Goal: Transaction & Acquisition: Purchase product/service

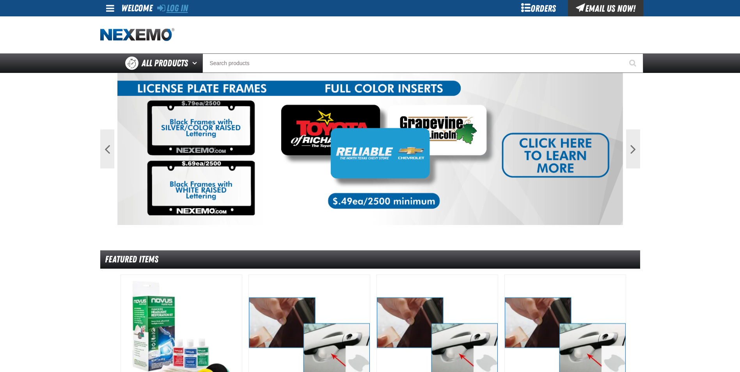
click at [180, 9] on link "Log In" at bounding box center [172, 8] width 31 height 11
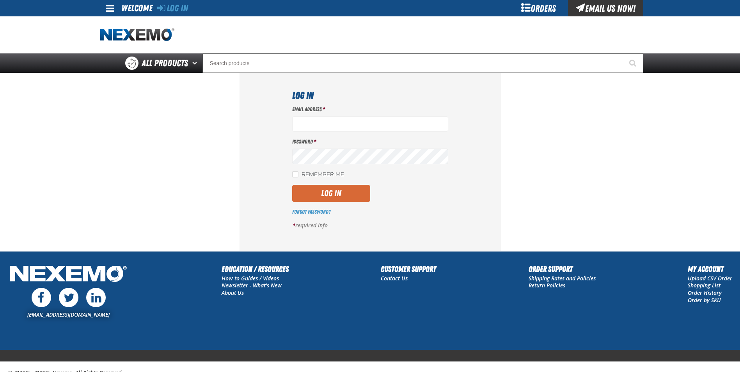
type input "rboggs01@vtaig.com"
click at [328, 195] on button "Log In" at bounding box center [331, 193] width 78 height 17
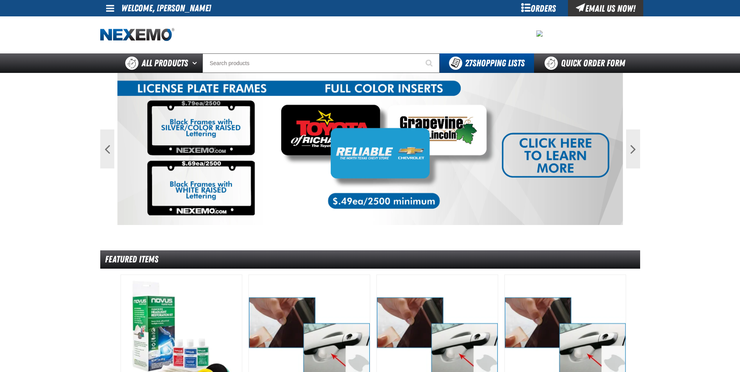
click at [7, 226] on main "Previous Next 1 2 Featured Items /" at bounding box center [370, 378] width 740 height 611
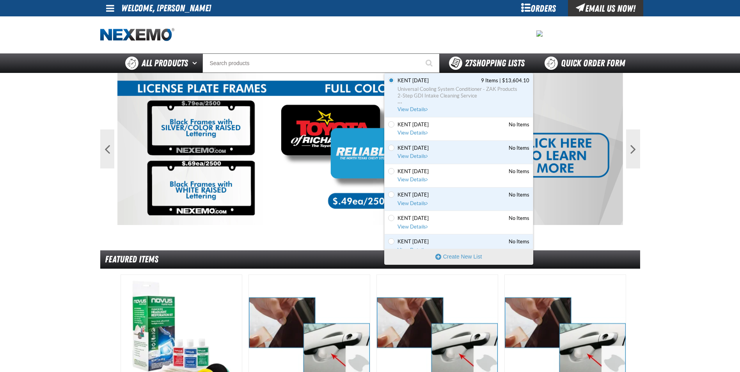
click at [483, 57] on div "27 Shopping Lists" at bounding box center [487, 63] width 76 height 13
click at [421, 89] on span "Universal Cooling System Conditioner - ZAK Products" at bounding box center [464, 89] width 132 height 7
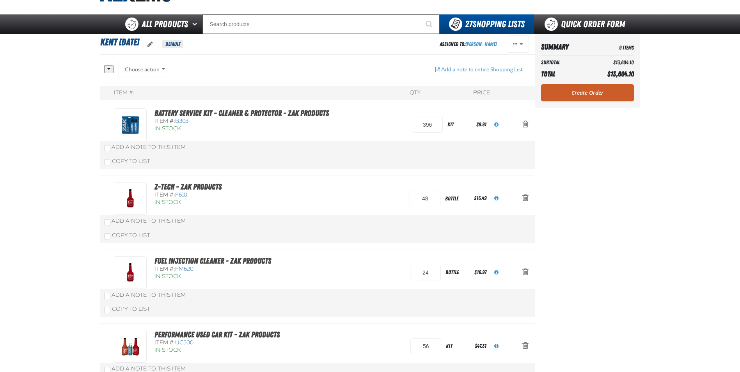
scroll to position [78, 0]
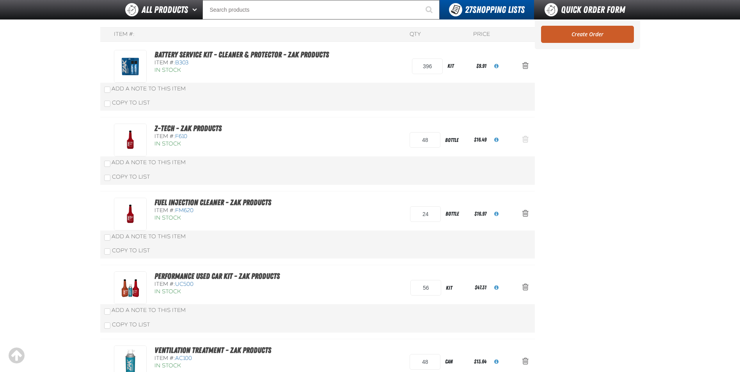
click at [523, 141] on span "Action Remove Z-Tech - ZAK Products from Kent 9.9.2021" at bounding box center [526, 139] width 6 height 8
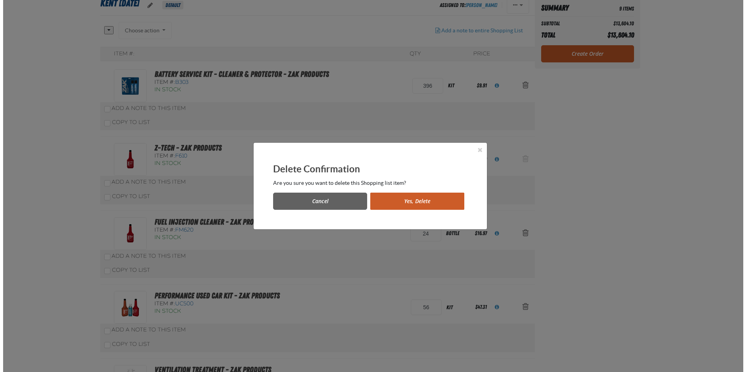
scroll to position [0, 0]
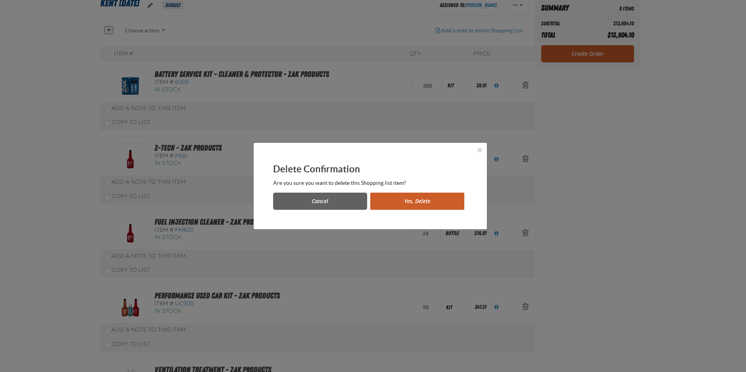
click at [413, 200] on button "Yes, Delete" at bounding box center [417, 201] width 94 height 17
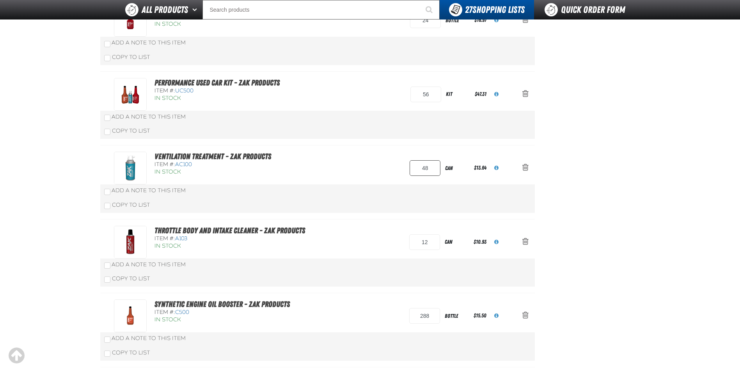
scroll to position [234, 0]
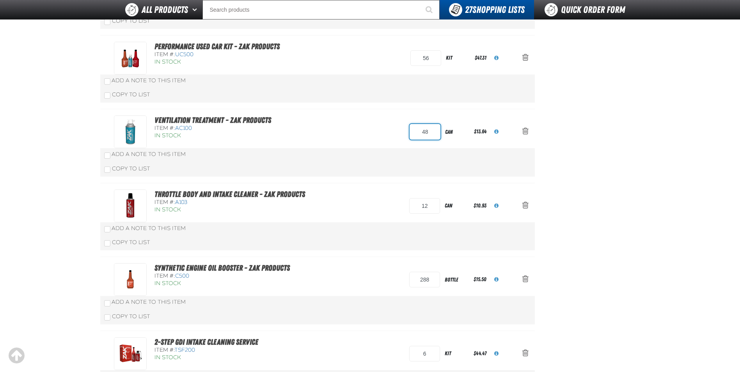
drag, startPoint x: 430, startPoint y: 133, endPoint x: 397, endPoint y: 136, distance: 33.0
click at [397, 136] on div "Ventilation Treatment - ZAK Products Item #: AC100 In Stock 48 can $13.64" at bounding box center [309, 132] width 391 height 33
type input "36"
click at [376, 129] on div "Ventilation Treatment - ZAK Products Item #: AC100 In Stock 36 can $13.64" at bounding box center [309, 132] width 391 height 33
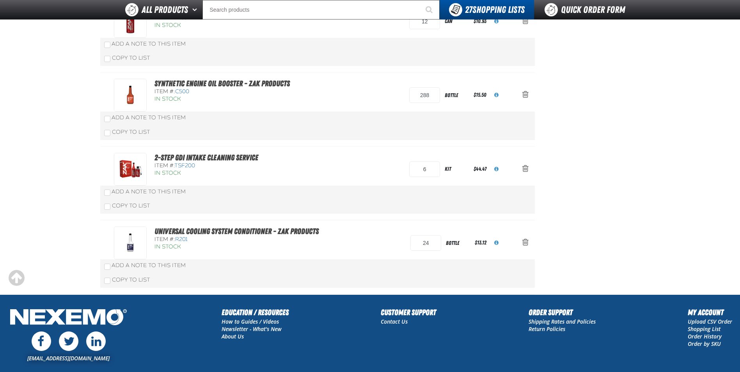
scroll to position [429, 0]
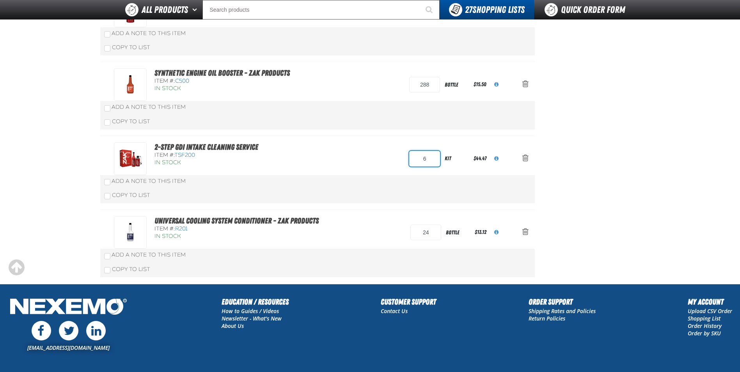
drag, startPoint x: 432, startPoint y: 160, endPoint x: 398, endPoint y: 162, distance: 33.6
click at [399, 162] on div "2-Step GDI Intake Cleaning Service Item #: TSF200 In Stock 6 kit $44.47" at bounding box center [309, 158] width 391 height 33
type input "12"
click at [331, 160] on div "2-Step GDI Intake Cleaning Service Item #: TSF200 In Stock 12 kit $44.47" at bounding box center [309, 158] width 391 height 33
click at [524, 232] on span "Action Remove Universal Cooling System Conditioner - ZAK Products from Kent 9.9…" at bounding box center [526, 232] width 6 height 8
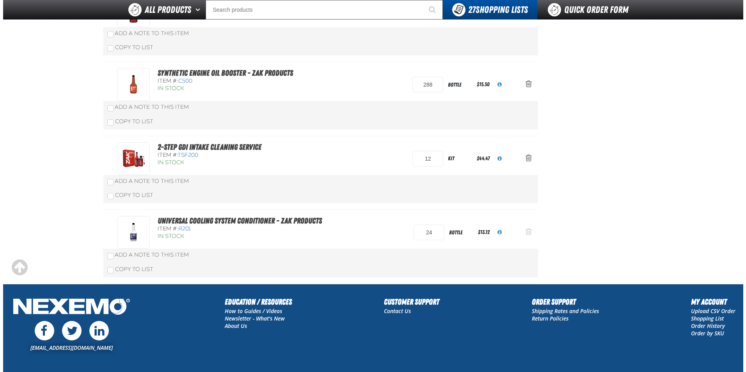
scroll to position [0, 0]
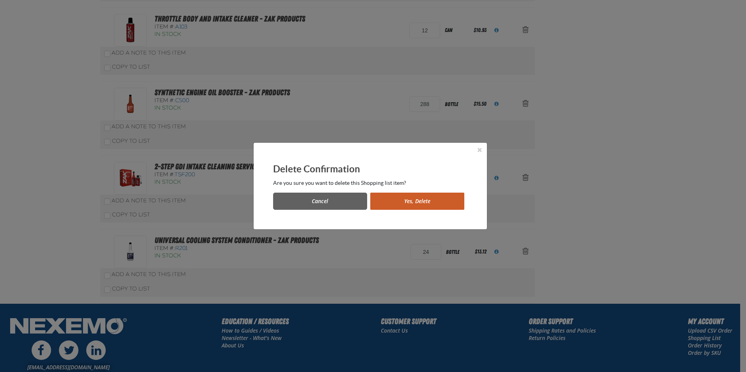
click at [425, 202] on button "Yes, Delete" at bounding box center [417, 201] width 94 height 17
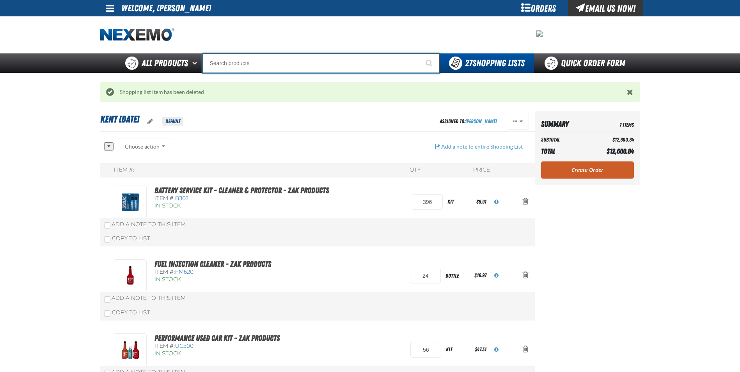
click at [238, 68] on input "Search" at bounding box center [321, 63] width 237 height 20
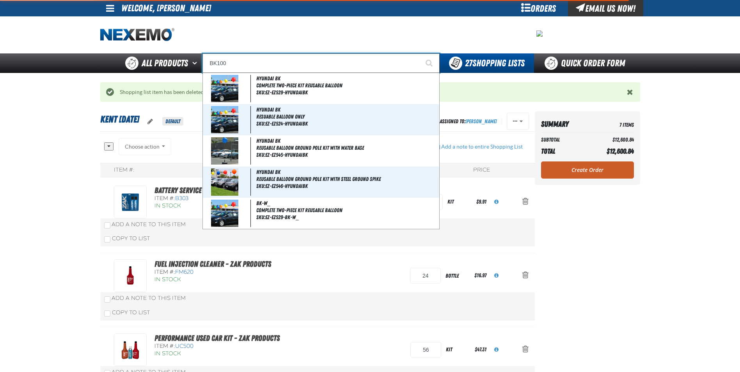
type input "BK100"
click at [420, 53] on button "Start Searching" at bounding box center [430, 63] width 20 height 20
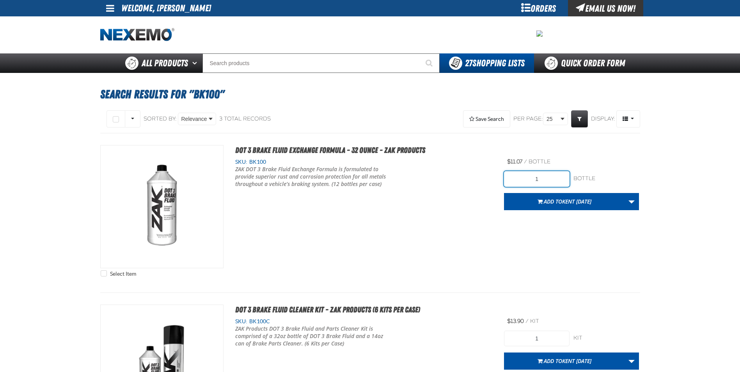
click at [547, 176] on input "1" at bounding box center [537, 179] width 66 height 16
type input "60"
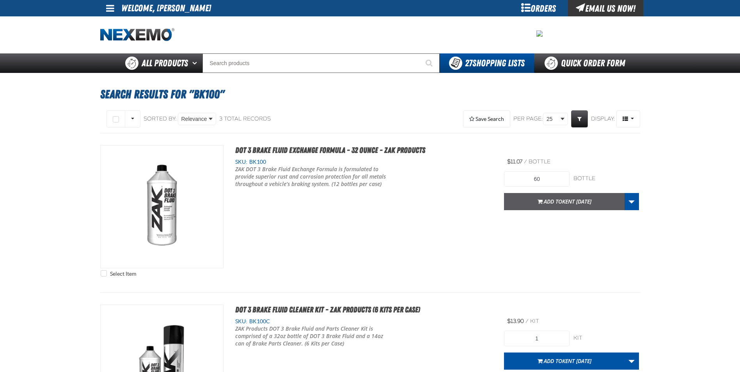
click at [547, 203] on span "Add to Kent 9.9.2021" at bounding box center [568, 201] width 48 height 7
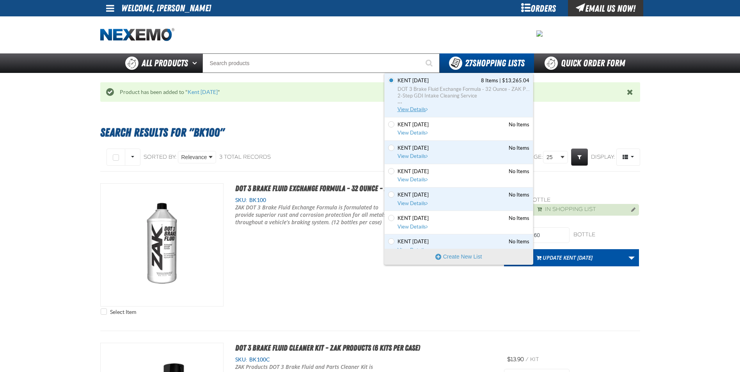
click at [445, 90] on span "DOT 3 Brake Fluid Exchange Formula - 32 Ounce - ZAK Products" at bounding box center [464, 89] width 132 height 7
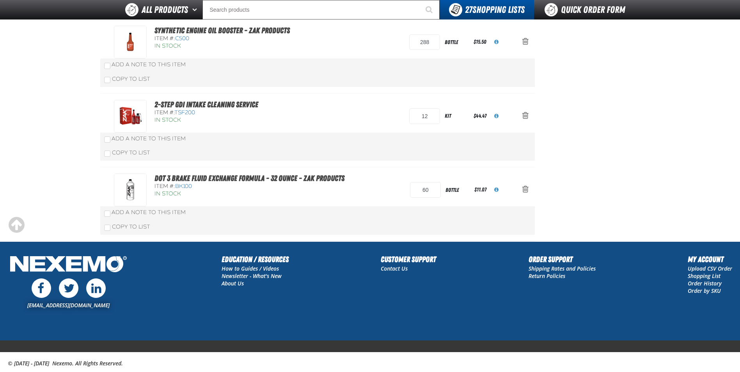
scroll to position [491, 0]
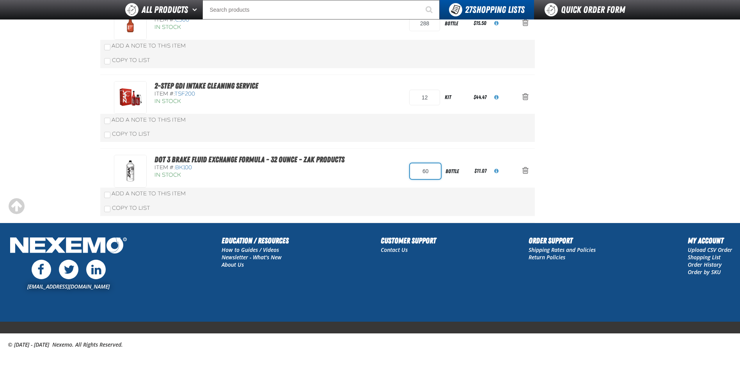
drag, startPoint x: 433, startPoint y: 171, endPoint x: 361, endPoint y: 180, distance: 72.8
click at [375, 178] on div "DOT 3 Brake Fluid Exchange Formula - 32 Ounce - ZAK Products Item #: BK100 In S…" at bounding box center [309, 171] width 391 height 33
type input "84"
click at [366, 176] on div "DOT 3 Brake Fluid Exchange Formula - 32 Ounce - ZAK Products Item #: BK100 In S…" at bounding box center [309, 171] width 391 height 33
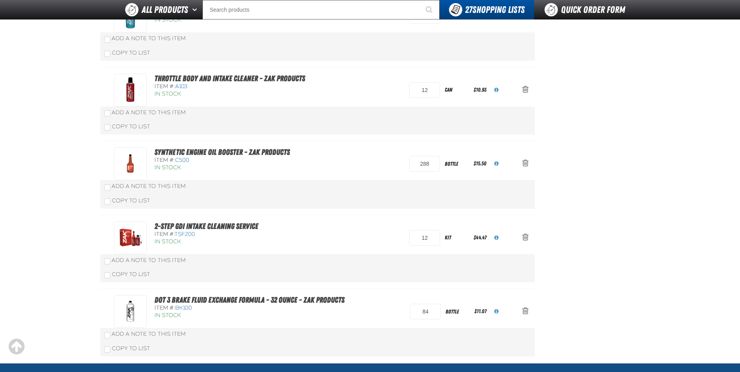
scroll to position [351, 0]
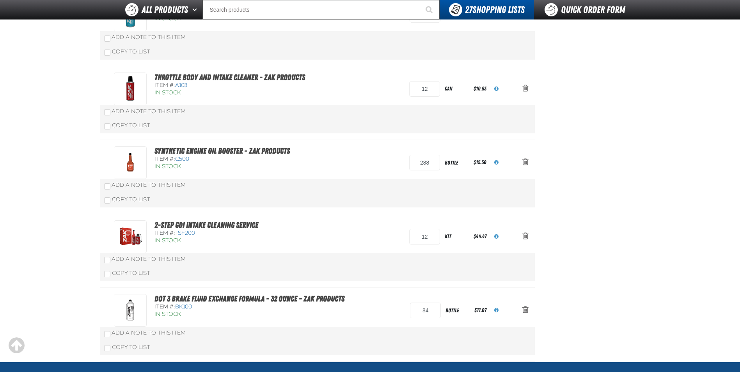
click at [378, 158] on div "Synthetic Engine Oil Booster - ZAK Products Item #: C500 In Stock 288 bottle $1…" at bounding box center [309, 162] width 391 height 33
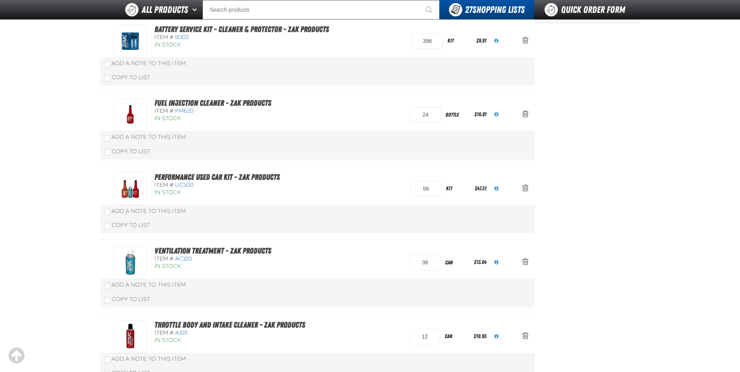
scroll to position [100, 0]
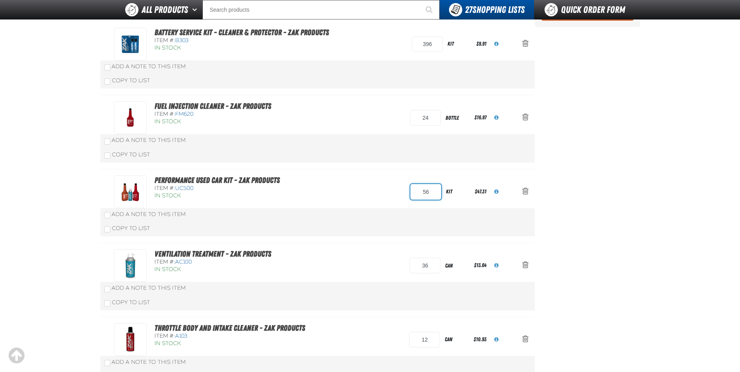
drag, startPoint x: 439, startPoint y: 191, endPoint x: 371, endPoint y: 195, distance: 68.0
click at [371, 195] on div "Performance Used Car Kit - ZAK Products Item #: UC500 In Stock 56 kit $47.31" at bounding box center [309, 192] width 391 height 33
type input "72"
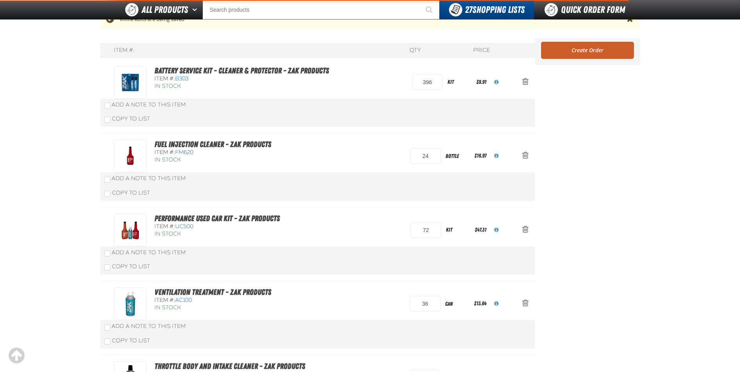
scroll to position [139, 0]
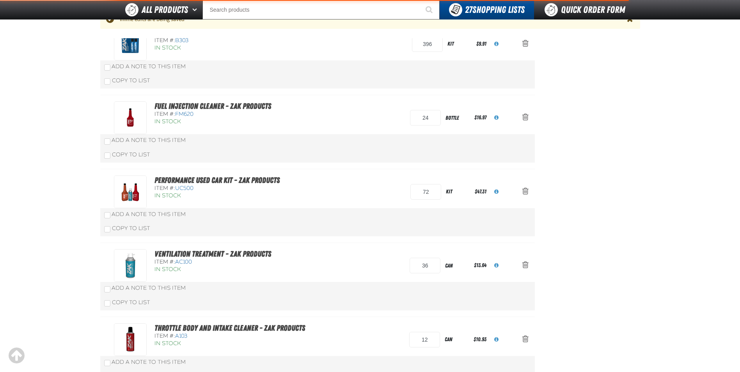
click at [366, 184] on div "Performance Used Car Kit - ZAK Products Item #: UC500 In Stock 72 kit $47.31" at bounding box center [309, 192] width 391 height 33
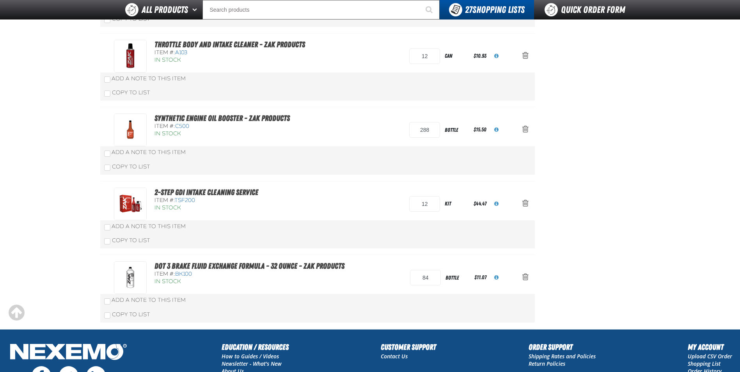
scroll to position [491, 0]
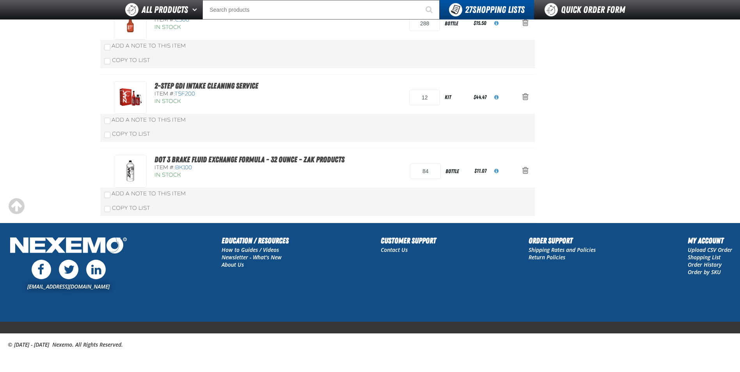
drag, startPoint x: 371, startPoint y: 189, endPoint x: 503, endPoint y: 189, distance: 132.7
click at [373, 189] on div "Add a Note to This Item" at bounding box center [317, 194] width 435 height 13
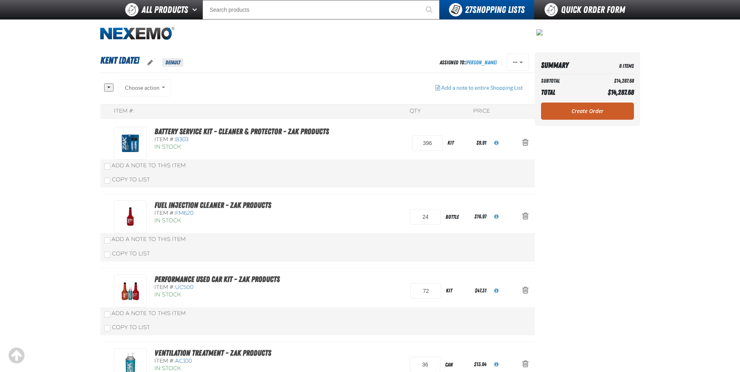
scroll to position [0, 0]
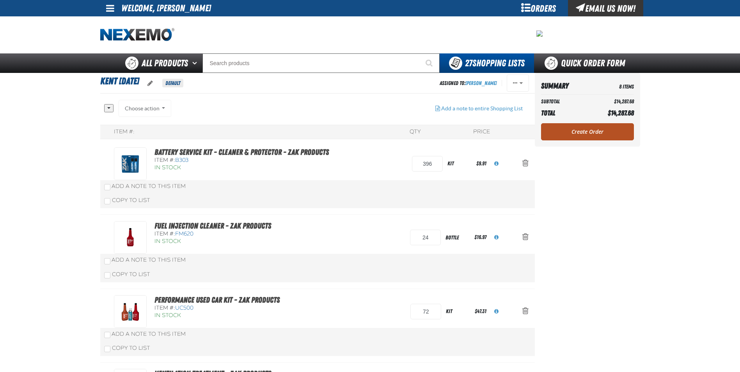
click at [591, 136] on link "Create Order" at bounding box center [587, 131] width 93 height 17
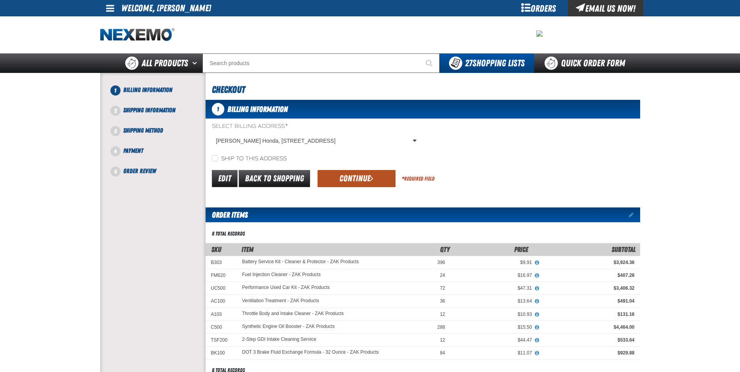
click at [353, 182] on button "Continue" at bounding box center [357, 178] width 78 height 17
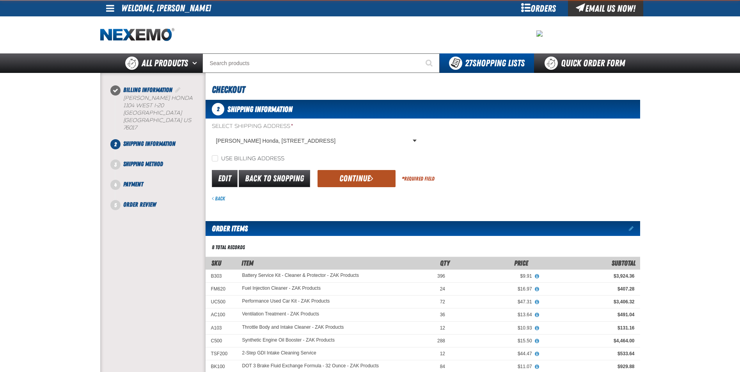
click at [360, 178] on button "Continue" at bounding box center [357, 178] width 78 height 17
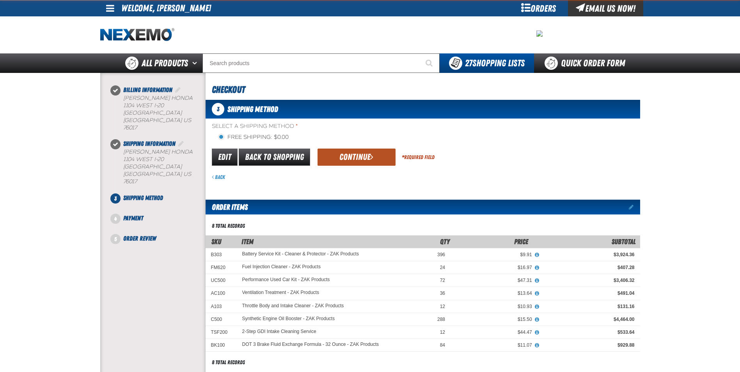
click at [348, 157] on button "Continue" at bounding box center [357, 157] width 78 height 17
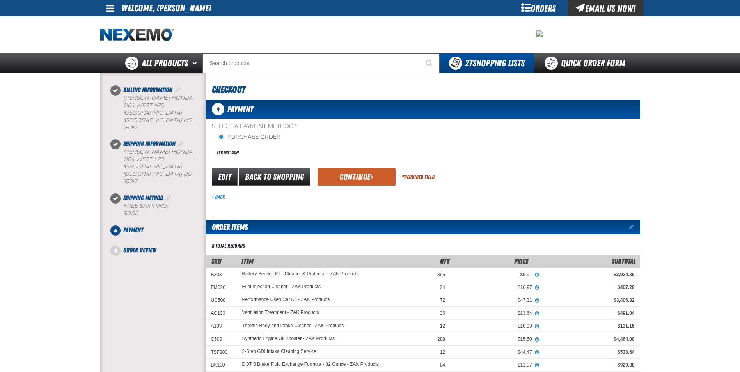
drag, startPoint x: 364, startPoint y: 171, endPoint x: 383, endPoint y: 173, distance: 19.2
click at [365, 172] on button "Continue" at bounding box center [357, 177] width 78 height 17
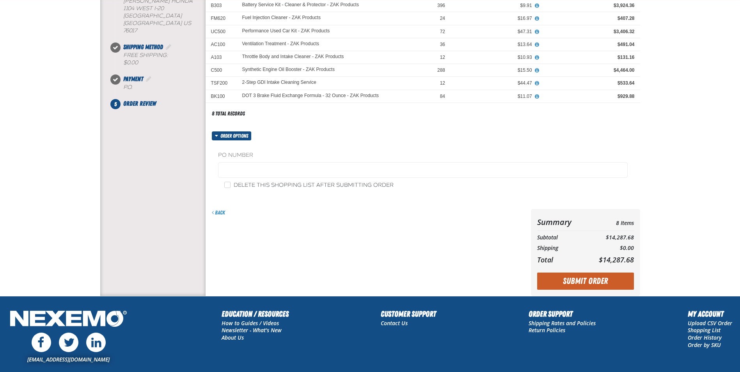
scroll to position [156, 0]
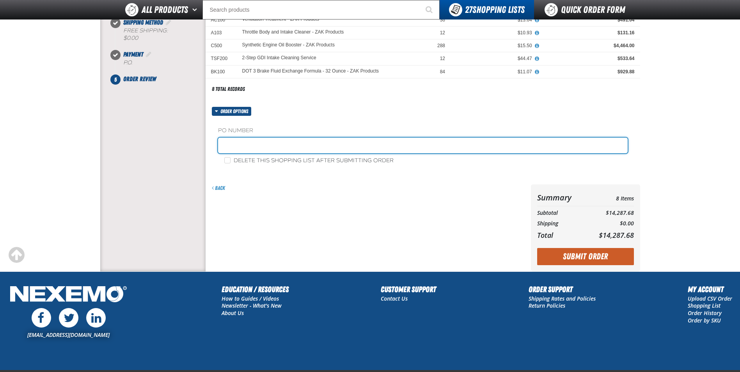
click at [269, 148] on input "text" at bounding box center [423, 146] width 410 height 16
paste input "181964"
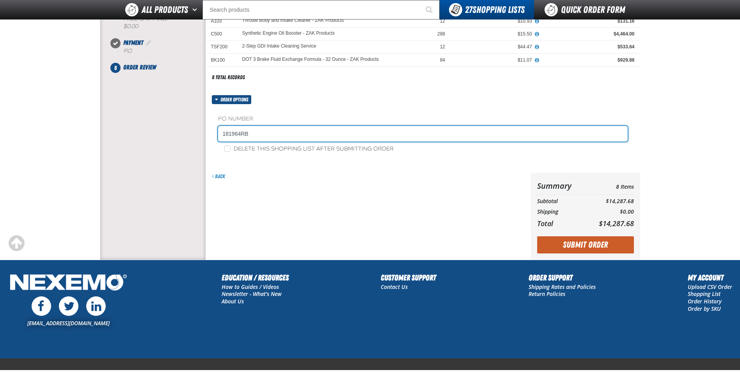
scroll to position [205, 0]
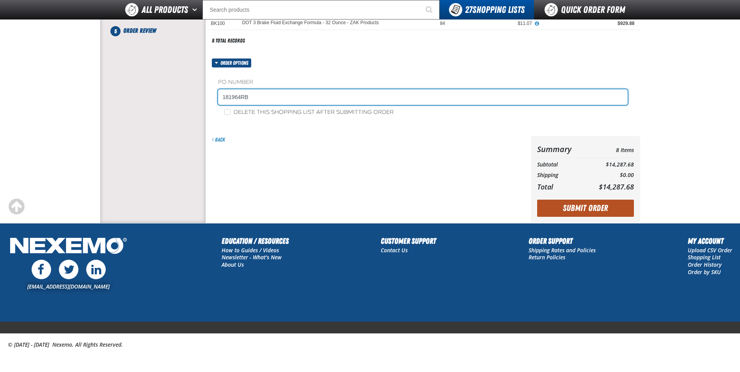
type input "181964RB"
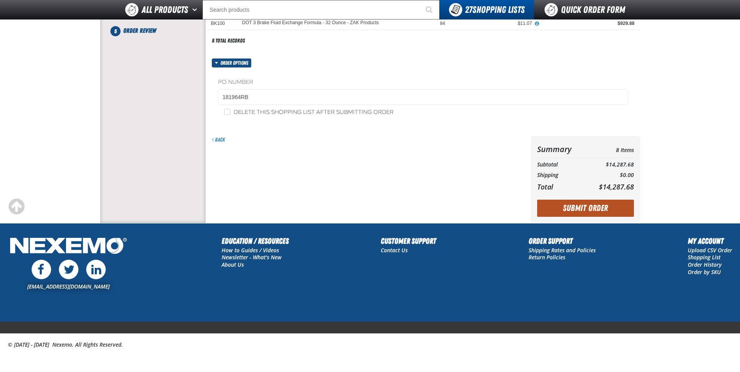
click at [577, 203] on button "Submit Order" at bounding box center [585, 208] width 97 height 17
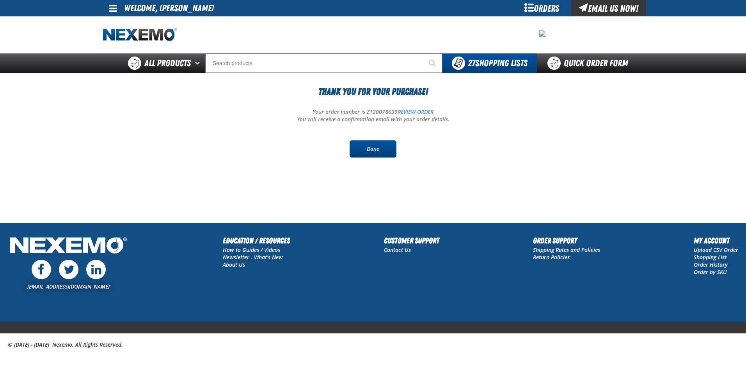
click at [375, 151] on link "Done" at bounding box center [373, 149] width 47 height 17
